Goal: Use online tool/utility: Use online tool/utility

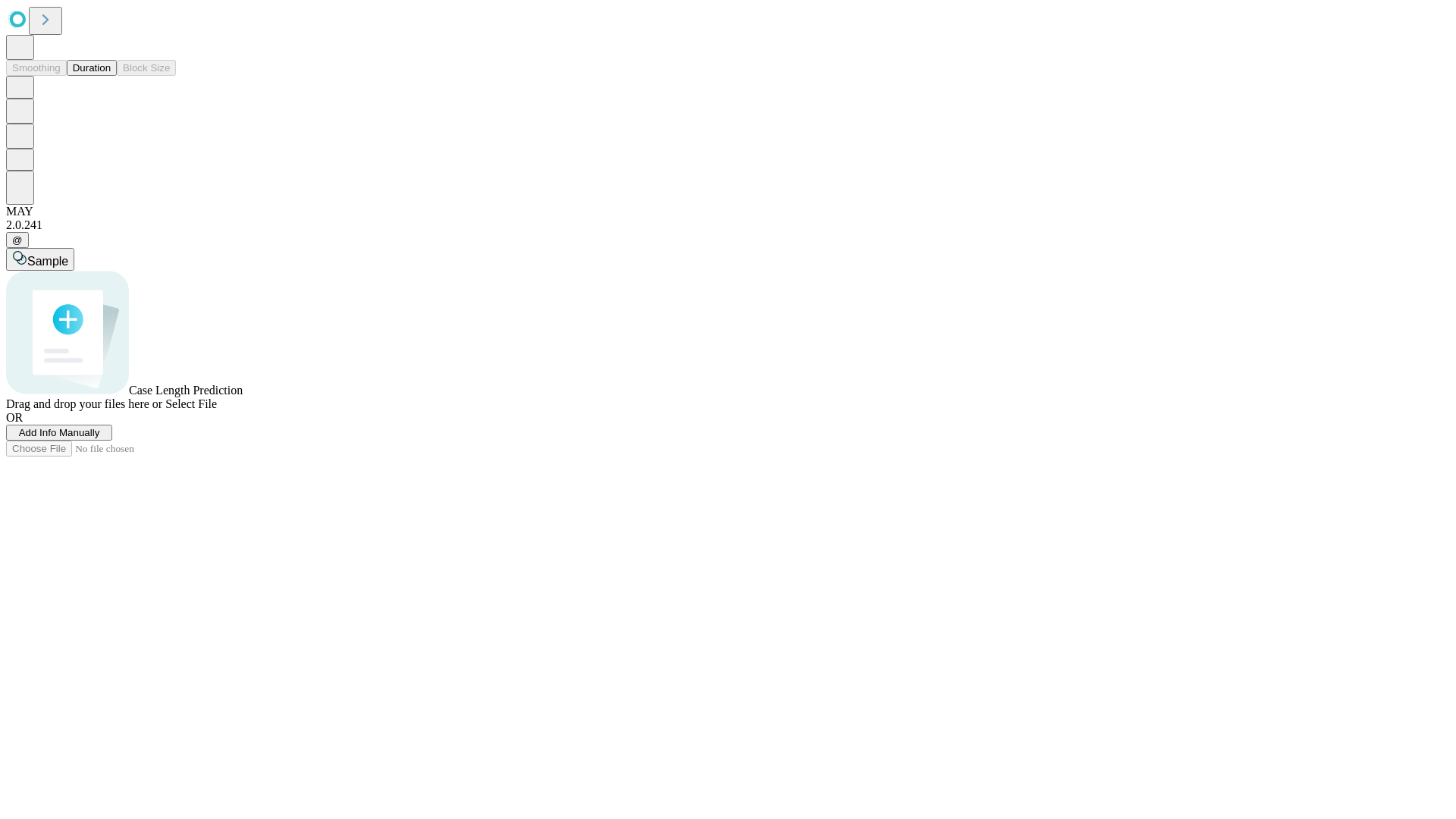
click at [110, 76] on button "Duration" at bounding box center [92, 68] width 50 height 16
click at [217, 410] on span "Select File" at bounding box center [190, 403] width 51 height 13
